Goal: Task Accomplishment & Management: Manage account settings

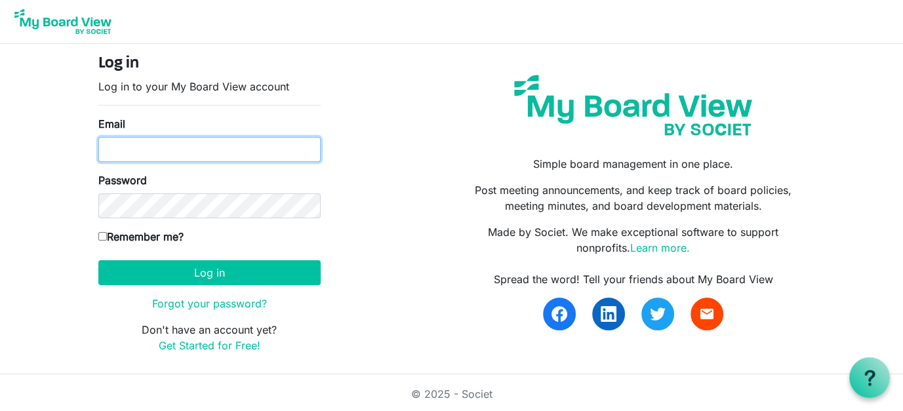
click at [160, 150] on input "Email" at bounding box center [209, 149] width 222 height 25
type input "director@exeterlibrary.org"
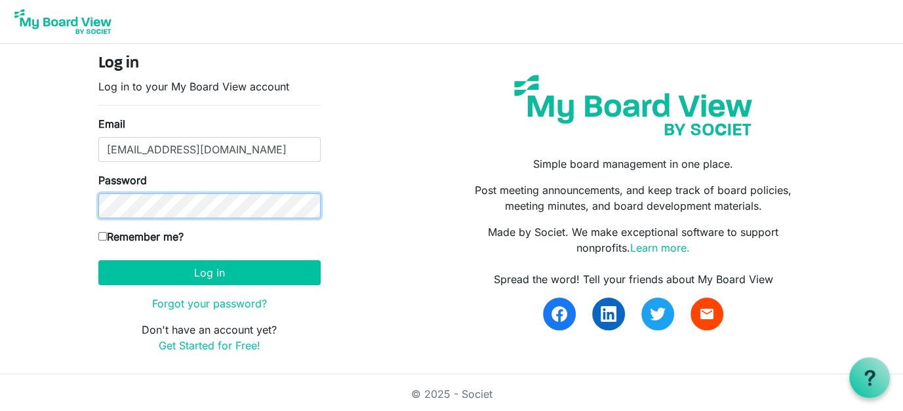
click at [98, 260] on button "Log in" at bounding box center [209, 272] width 222 height 25
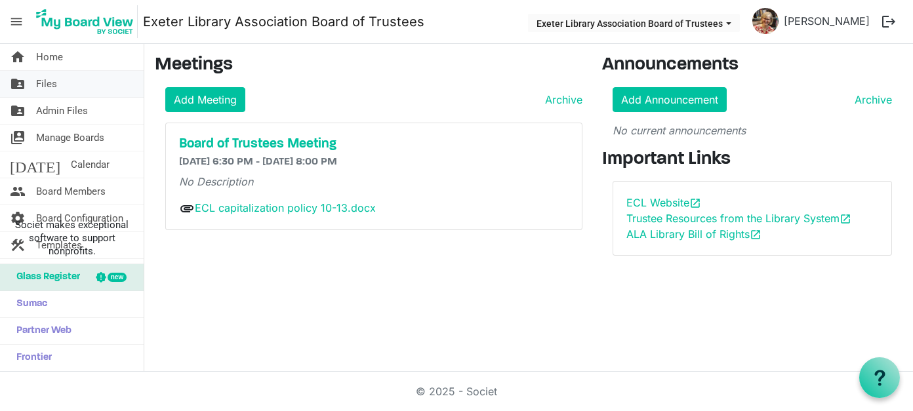
click at [59, 85] on link "folder_shared Files" at bounding box center [72, 84] width 144 height 26
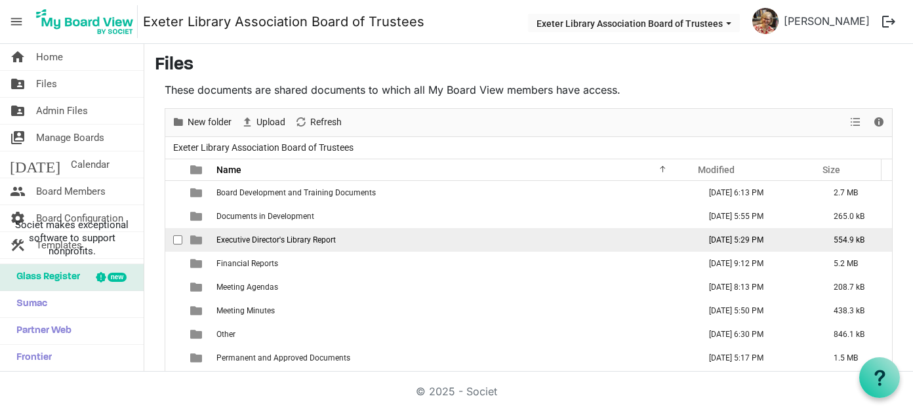
click at [292, 236] on span "Executive Director's Library Report" at bounding box center [275, 239] width 119 height 9
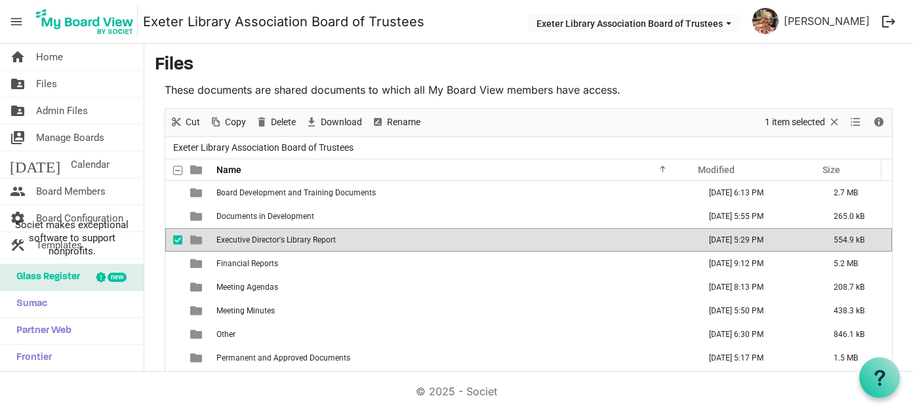
click at [292, 236] on span "Executive Director's Library Report" at bounding box center [275, 239] width 119 height 9
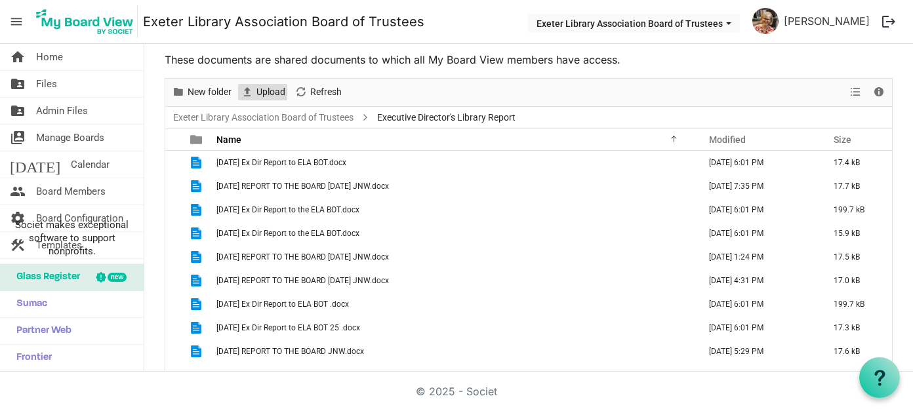
click at [274, 90] on span "Upload" at bounding box center [270, 92] width 31 height 16
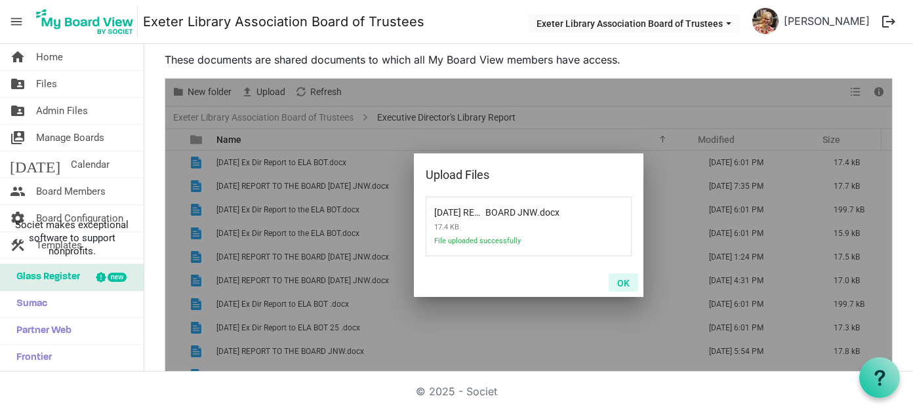
click at [623, 283] on button "OK" at bounding box center [624, 282] width 30 height 18
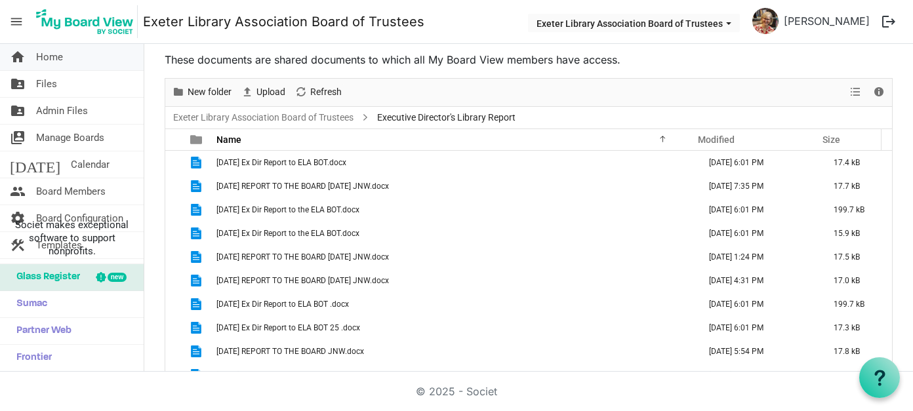
click at [50, 62] on span "Home" at bounding box center [49, 57] width 27 height 26
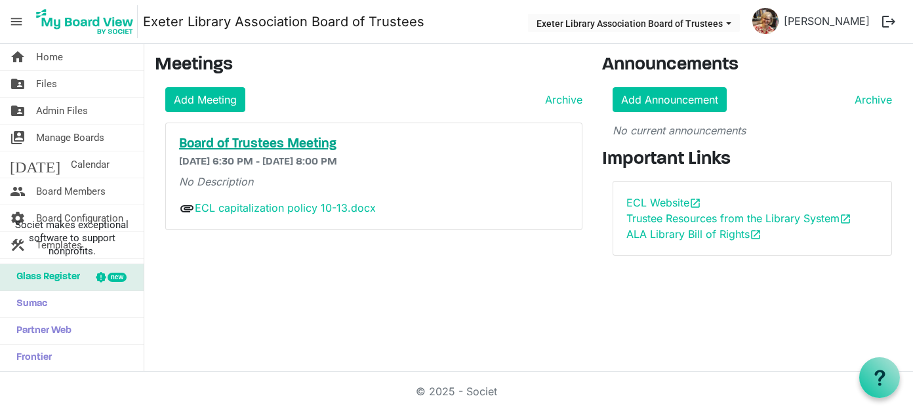
click at [236, 136] on h5 "Board of Trustees Meeting" at bounding box center [374, 144] width 390 height 16
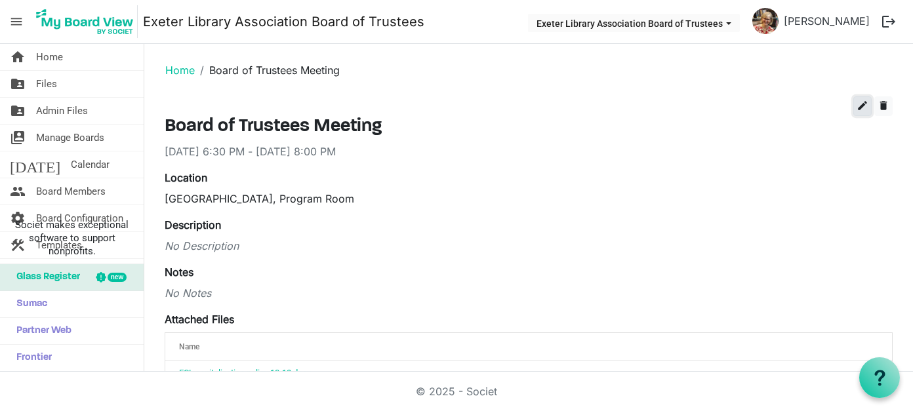
click at [856, 107] on span "edit" at bounding box center [862, 106] width 12 height 12
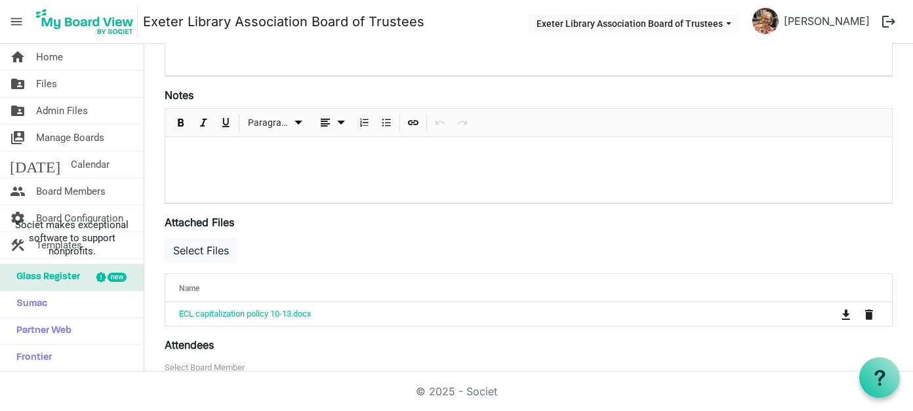
scroll to position [393, 0]
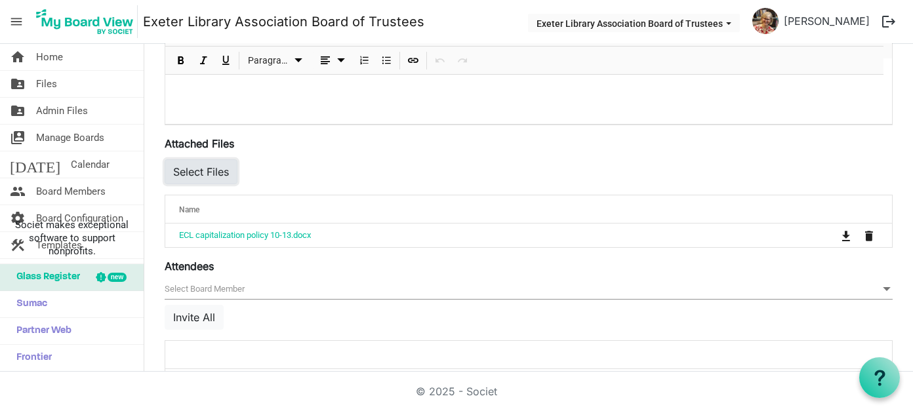
click at [215, 170] on button "Select Files" at bounding box center [201, 171] width 73 height 25
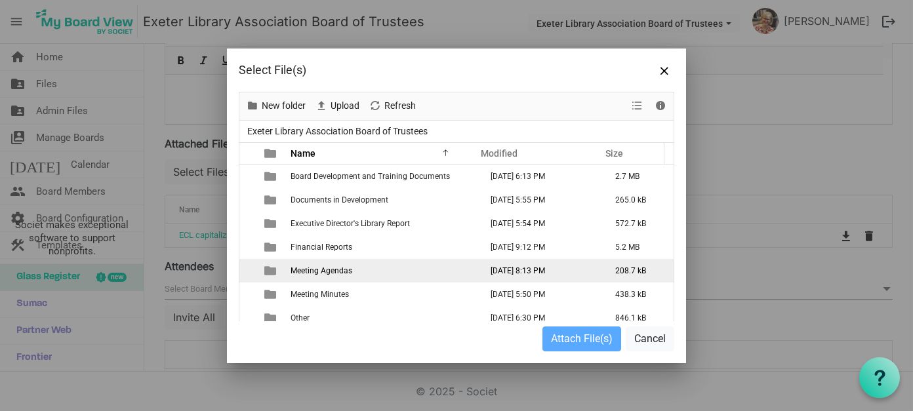
click at [332, 270] on span "Meeting Agendas" at bounding box center [321, 270] width 62 height 9
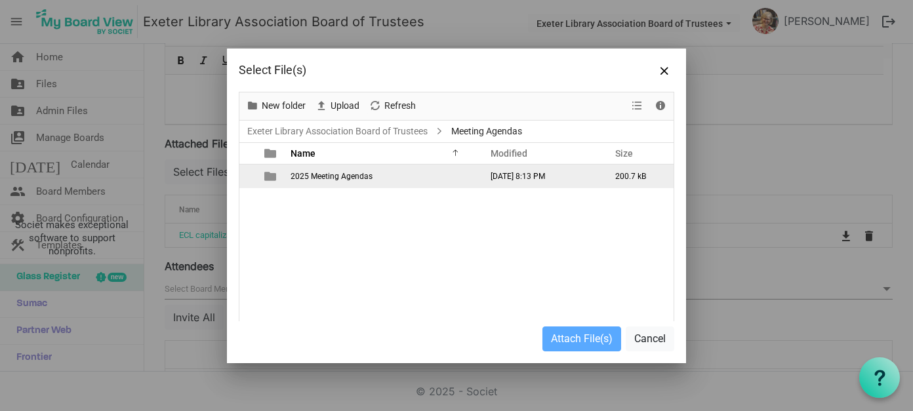
click at [336, 176] on span "2025 Meeting Agendas" at bounding box center [331, 176] width 82 height 9
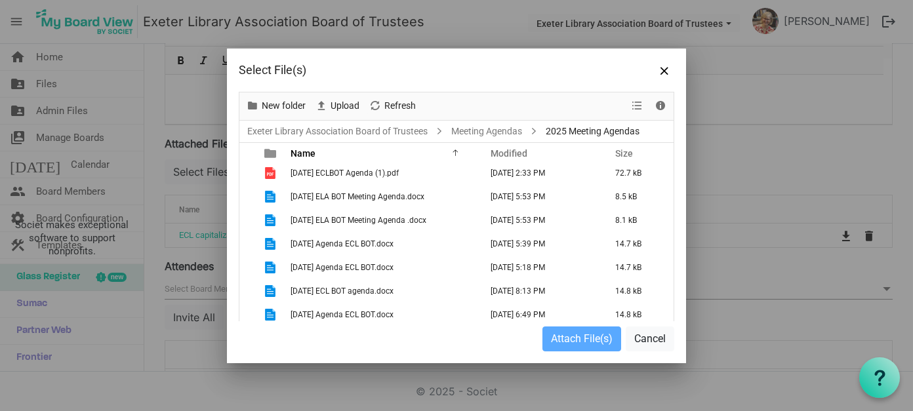
scroll to position [79, 0]
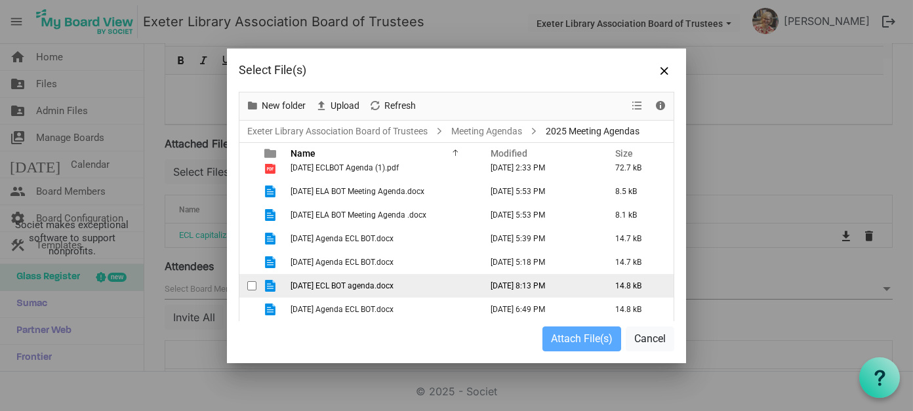
click at [346, 284] on span "[DATE] ECL BOT agenda.docx" at bounding box center [341, 285] width 103 height 9
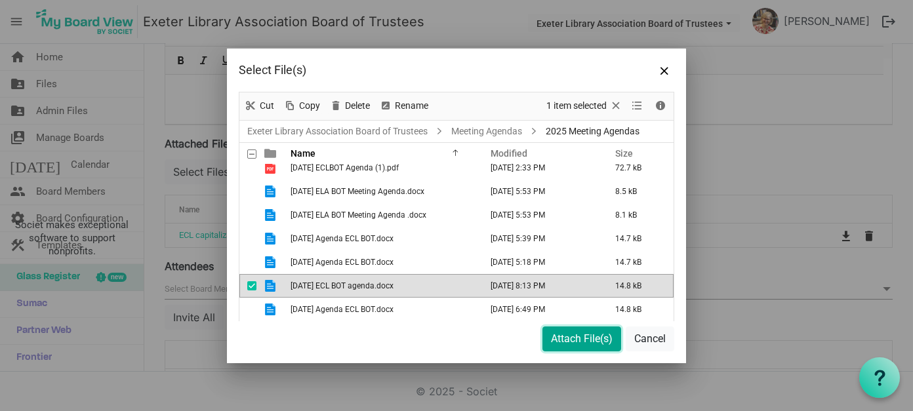
click at [586, 337] on button "Attach File(s)" at bounding box center [581, 339] width 79 height 25
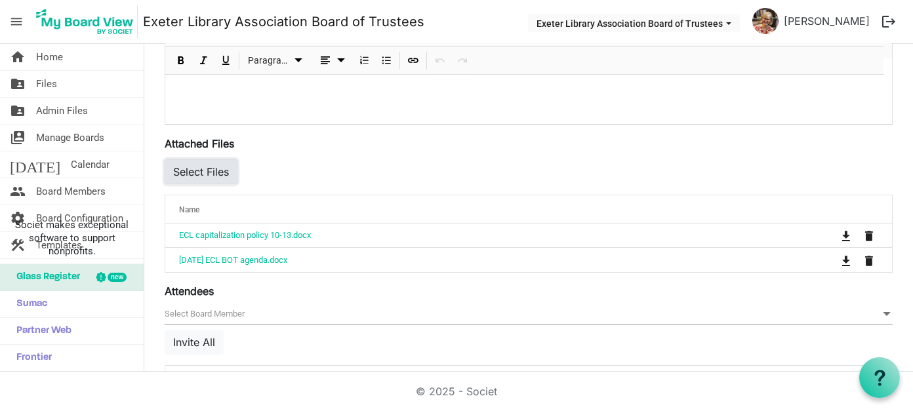
click at [182, 164] on button "Select Files" at bounding box center [201, 171] width 73 height 25
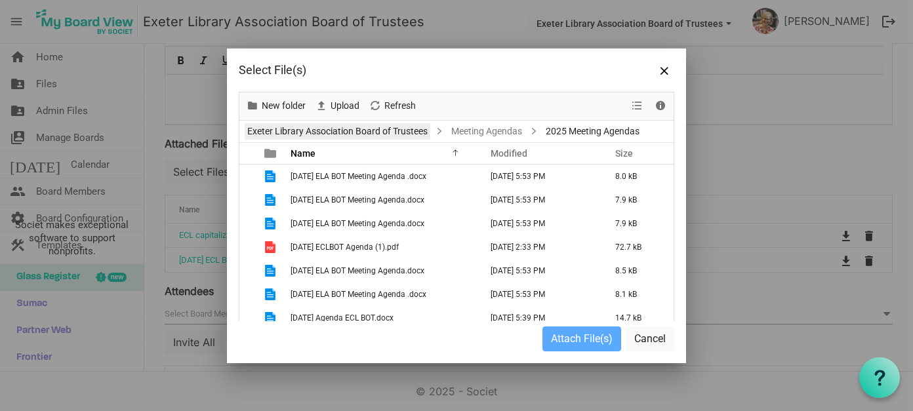
click at [381, 136] on link "Exeter Library Association Board of Trustees" at bounding box center [338, 131] width 186 height 16
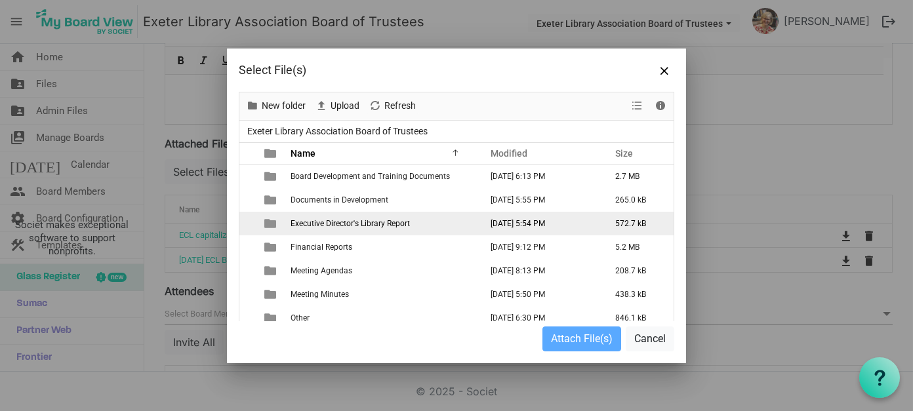
click at [378, 220] on span "Executive Director's Library Report" at bounding box center [349, 223] width 119 height 9
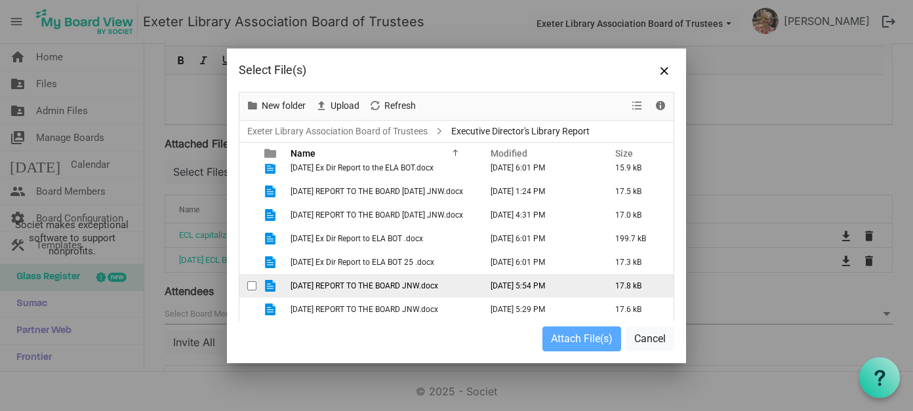
click at [393, 284] on span "[DATE] REPORT TO THE BOARD JNW.docx" at bounding box center [364, 285] width 148 height 9
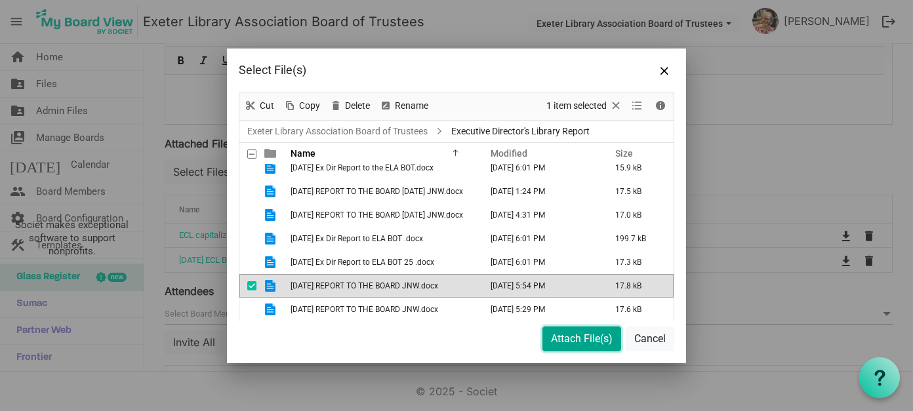
click at [586, 336] on button "Attach File(s)" at bounding box center [581, 339] width 79 height 25
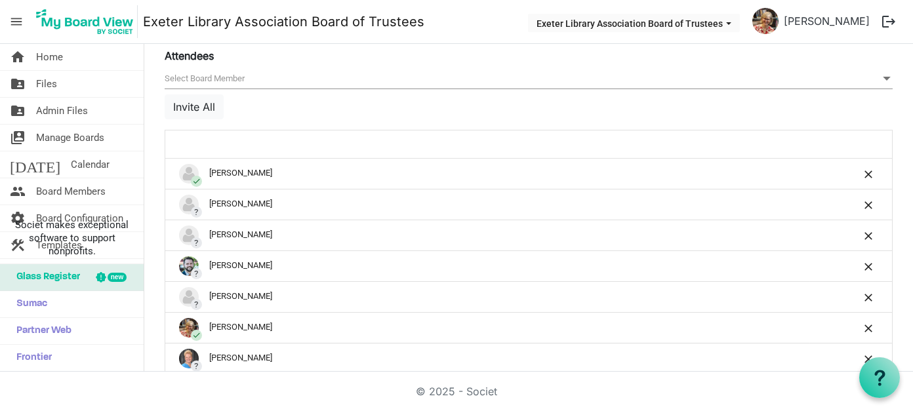
scroll to position [631, 0]
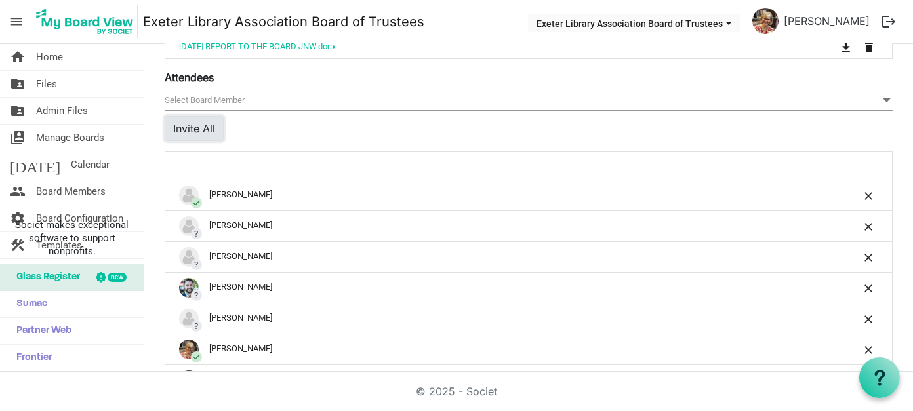
click at [190, 123] on button "Invite All" at bounding box center [194, 128] width 59 height 25
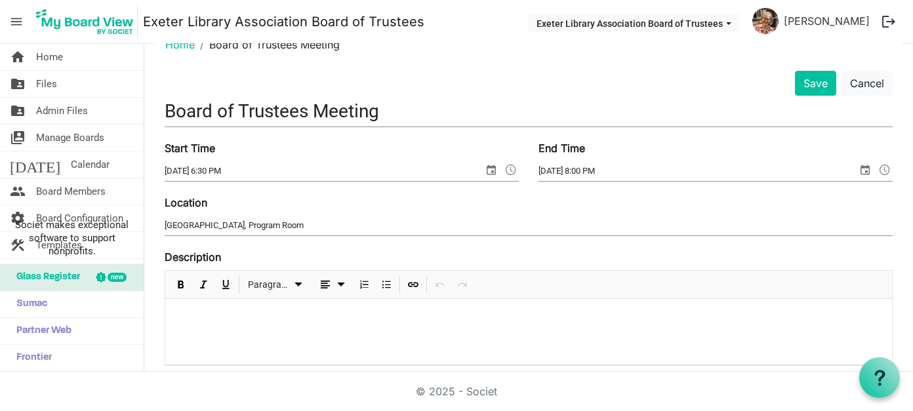
scroll to position [0, 0]
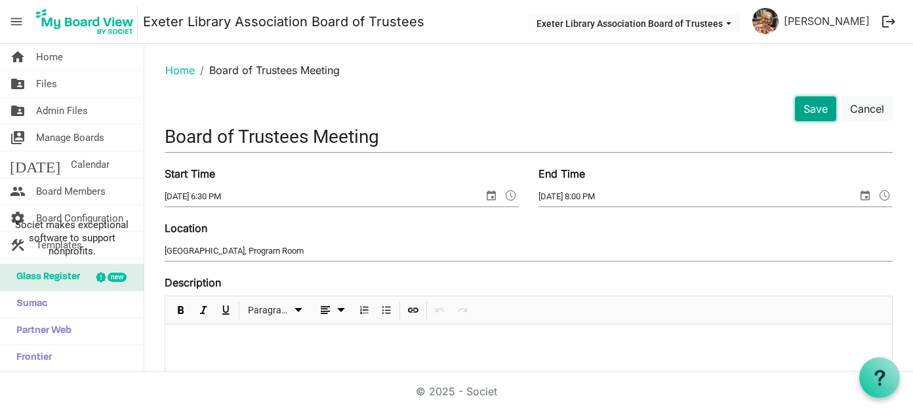
click at [814, 108] on button "Save" at bounding box center [815, 108] width 41 height 25
